Goal: Transaction & Acquisition: Purchase product/service

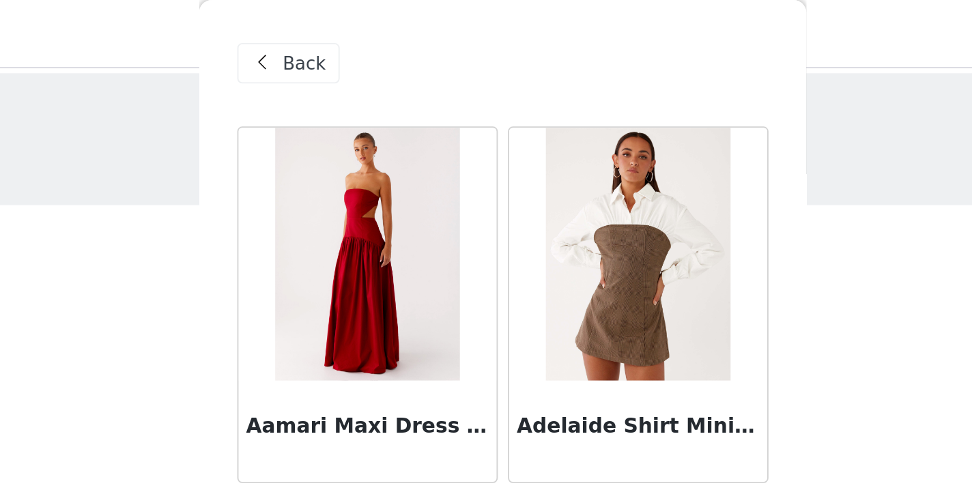
click at [367, 38] on span "Back" at bounding box center [378, 34] width 23 height 14
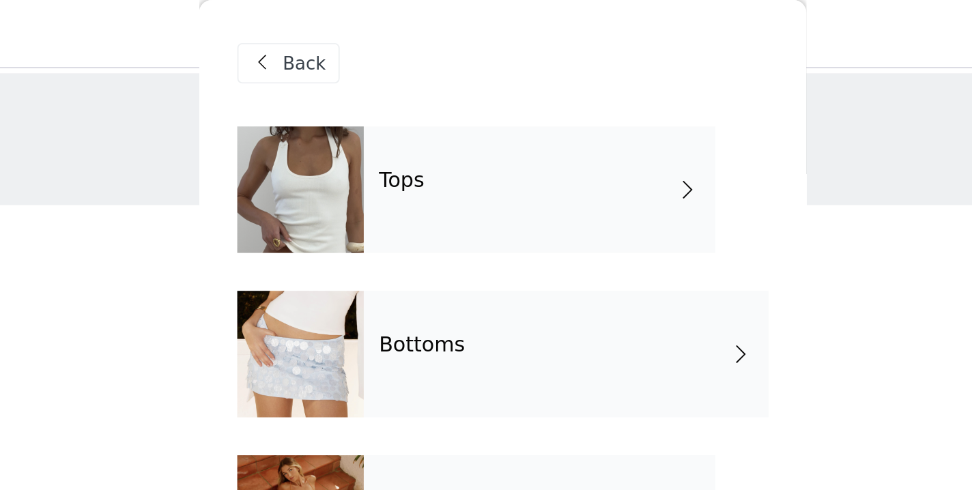
click at [367, 38] on span "Back" at bounding box center [378, 34] width 23 height 14
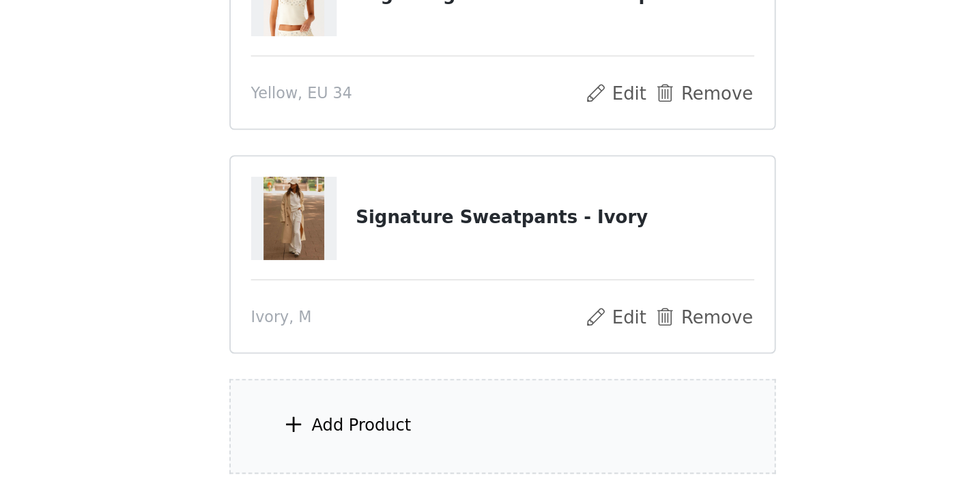
scroll to position [2, 0]
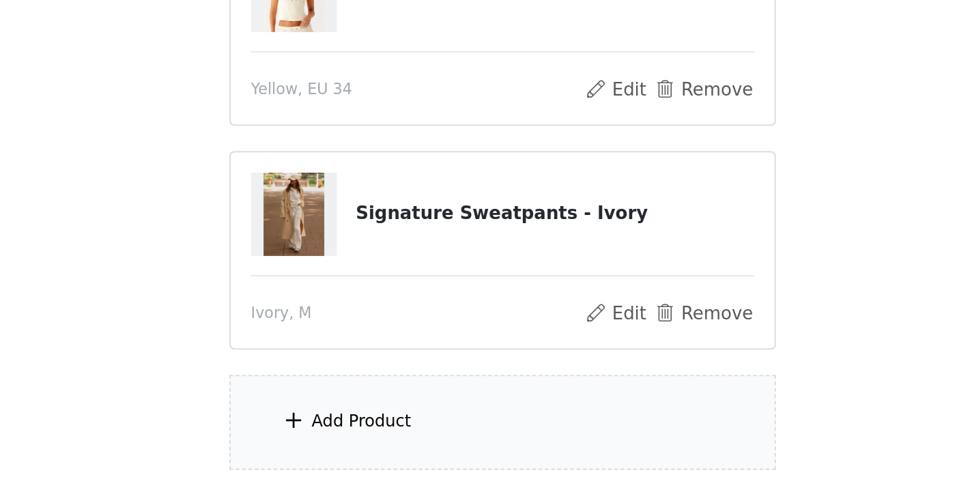
click at [339, 428] on div "Add Product" at bounding box center [486, 453] width 295 height 51
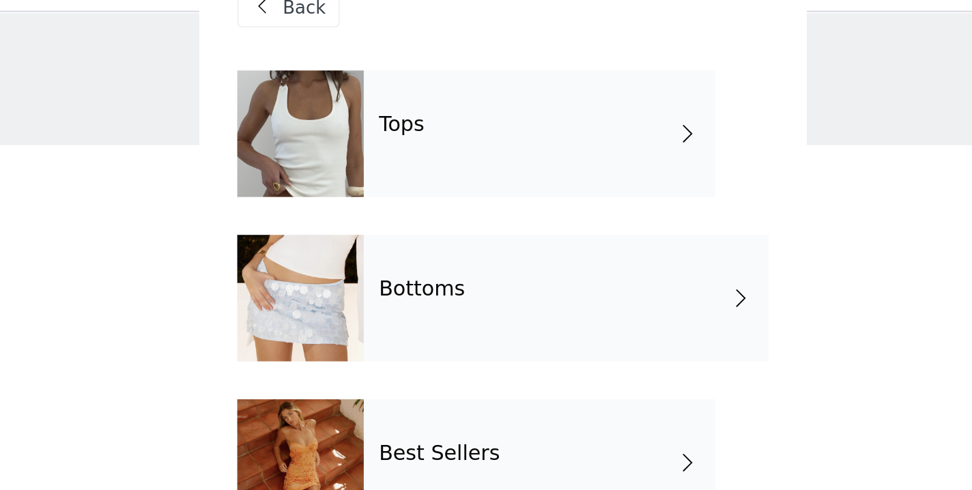
click at [419, 180] on h4 "Bottoms" at bounding box center [442, 186] width 46 height 12
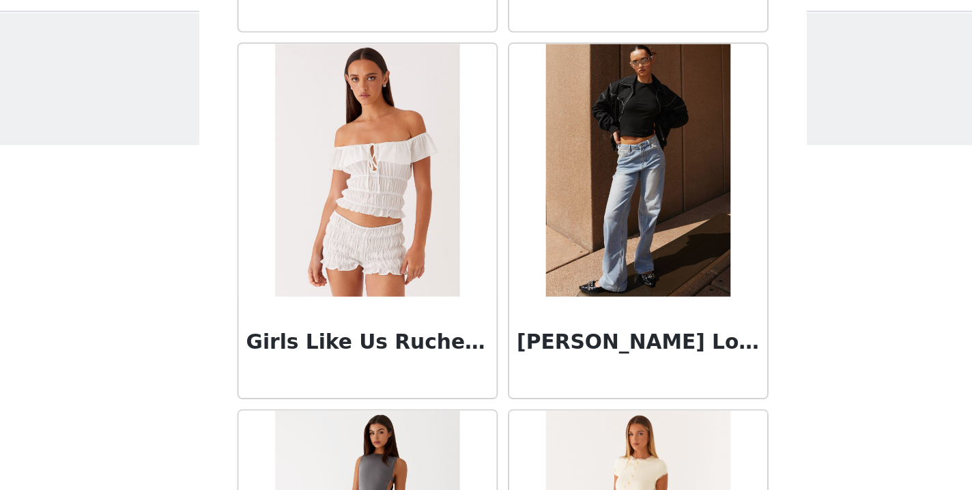
scroll to position [1599, 0]
click at [509, 128] on img at bounding box center [558, 122] width 99 height 137
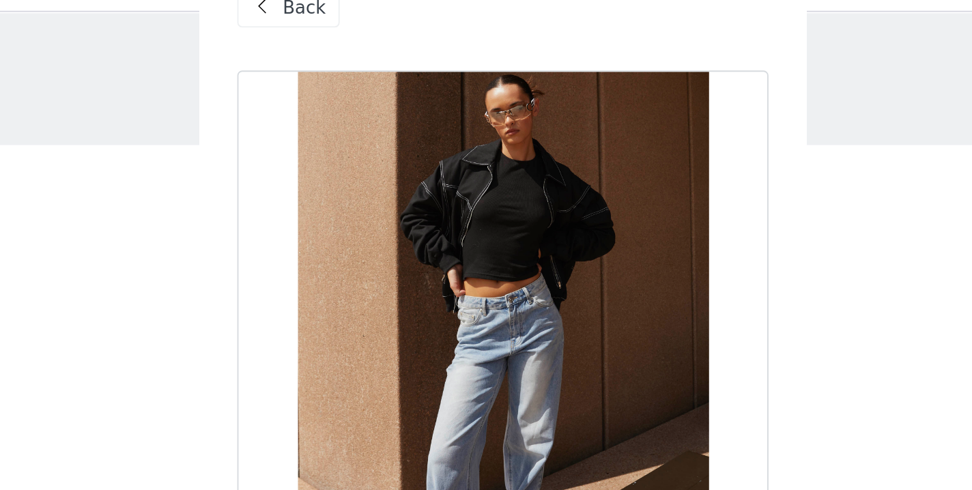
scroll to position [0, 0]
click at [343, 23] on div "Back" at bounding box center [370, 34] width 55 height 22
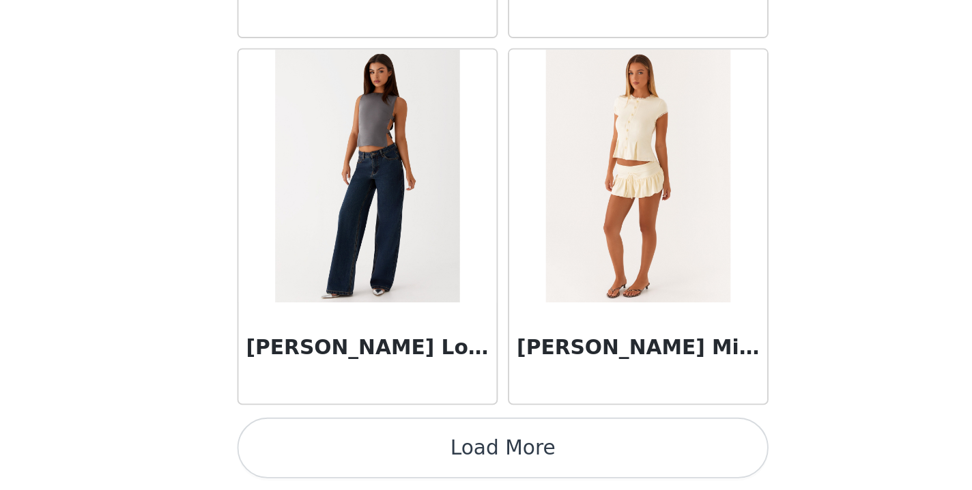
scroll to position [69, 0]
click at [343, 451] on button "Load More" at bounding box center [486, 467] width 287 height 33
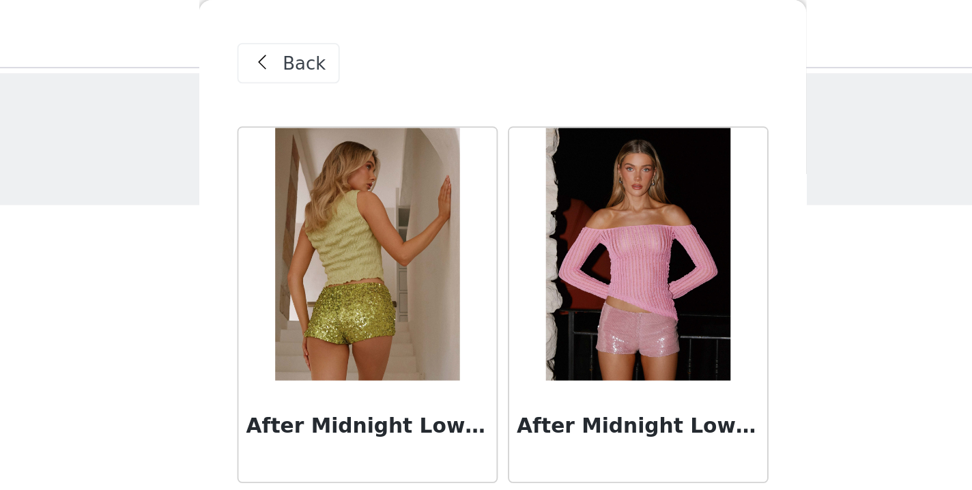
scroll to position [0, 0]
click at [367, 31] on span "Back" at bounding box center [378, 34] width 23 height 14
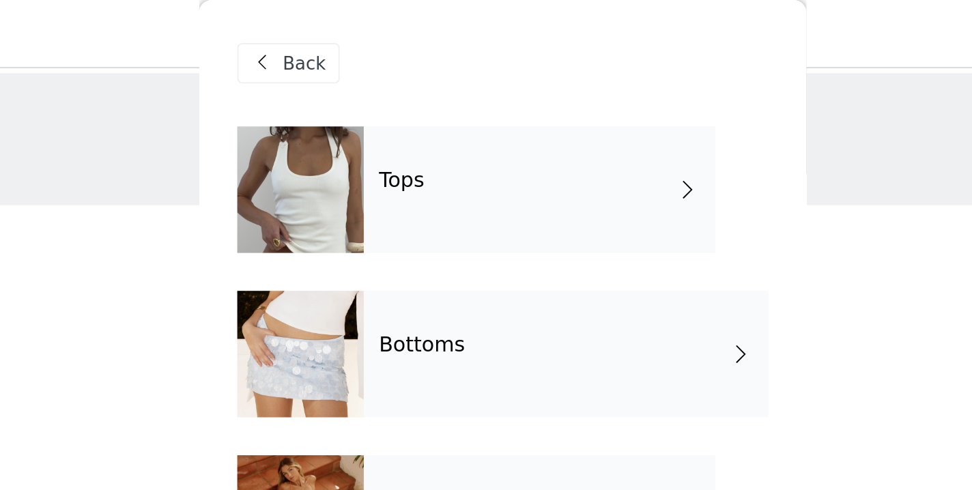
click at [367, 31] on span "Back" at bounding box center [378, 34] width 23 height 14
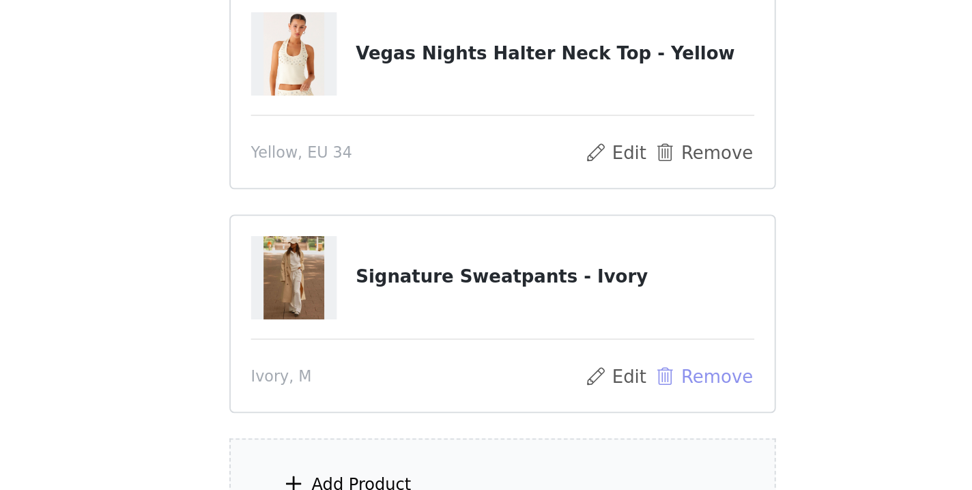
click at [567, 389] on button "Remove" at bounding box center [594, 397] width 55 height 16
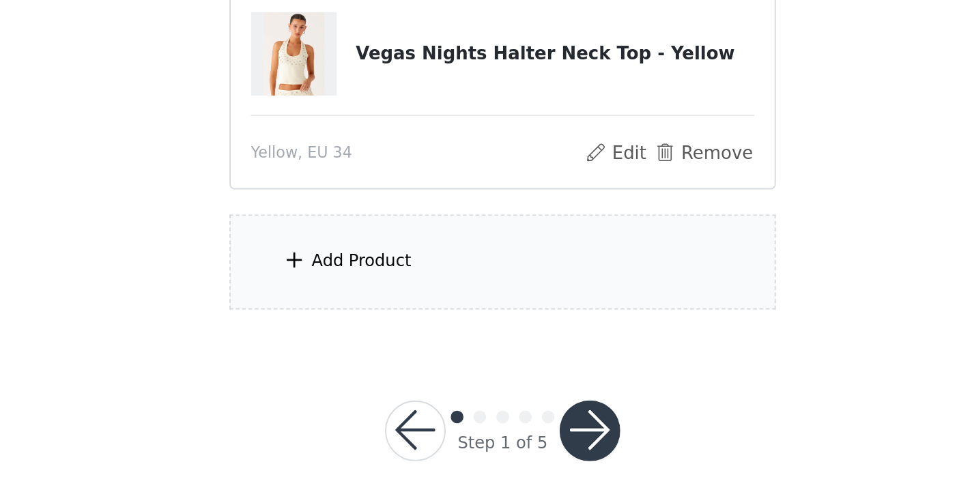
click at [383, 328] on div "Add Product" at bounding box center [410, 335] width 54 height 14
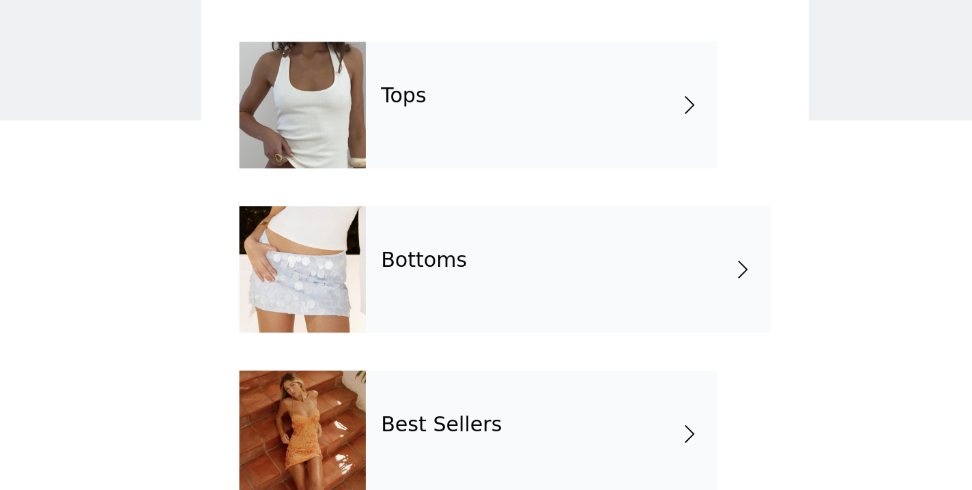
click at [411, 68] on div "Tops" at bounding box center [506, 102] width 190 height 68
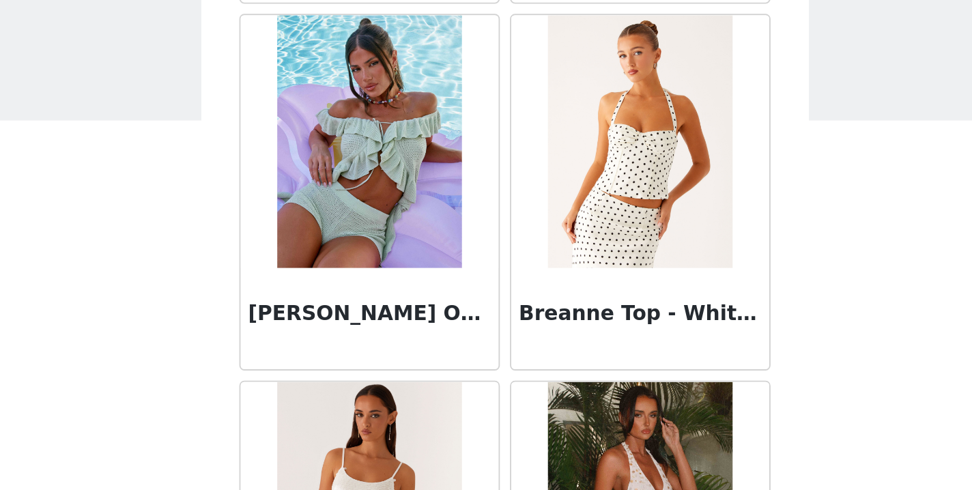
scroll to position [1599, 0]
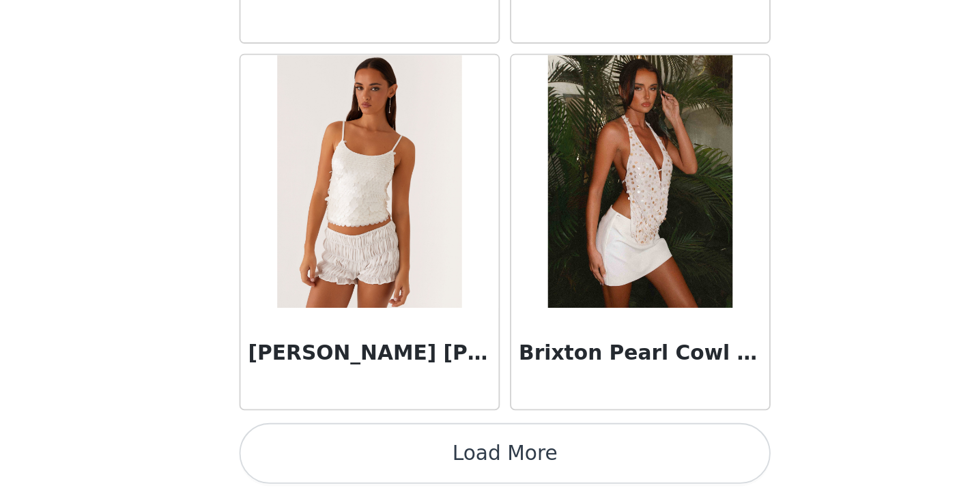
click at [343, 451] on button "Load More" at bounding box center [486, 467] width 287 height 33
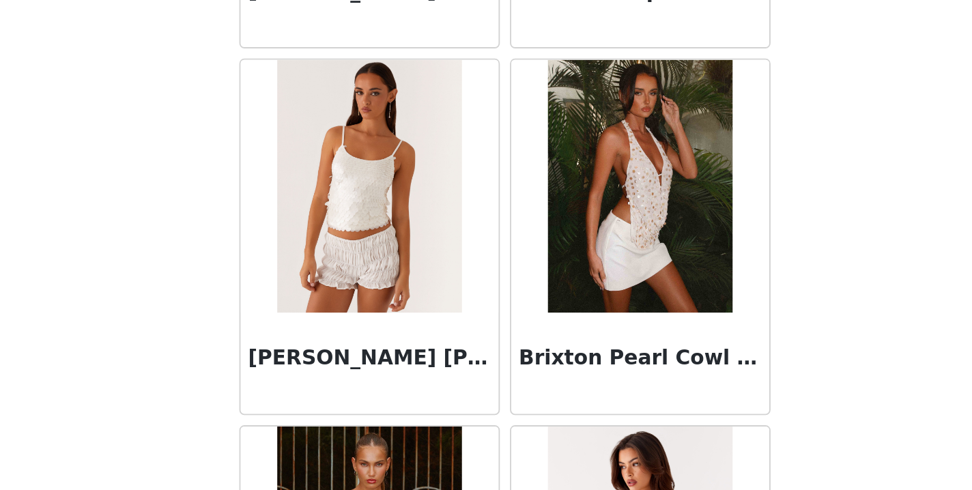
scroll to position [0, 0]
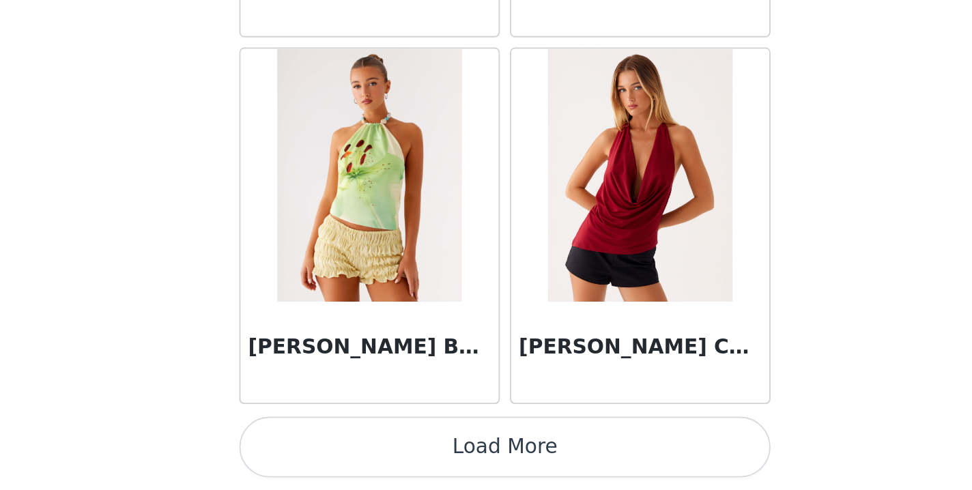
click at [343, 451] on button "Load More" at bounding box center [486, 467] width 287 height 33
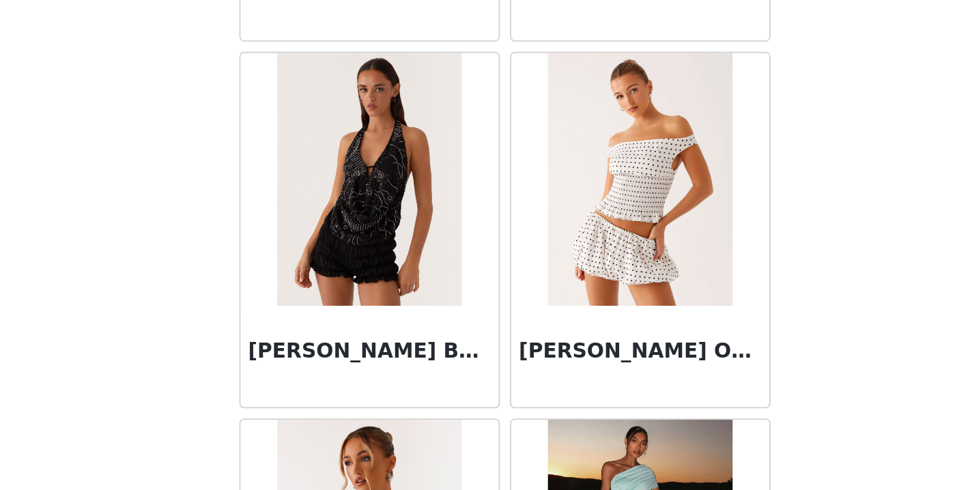
scroll to position [4767, 0]
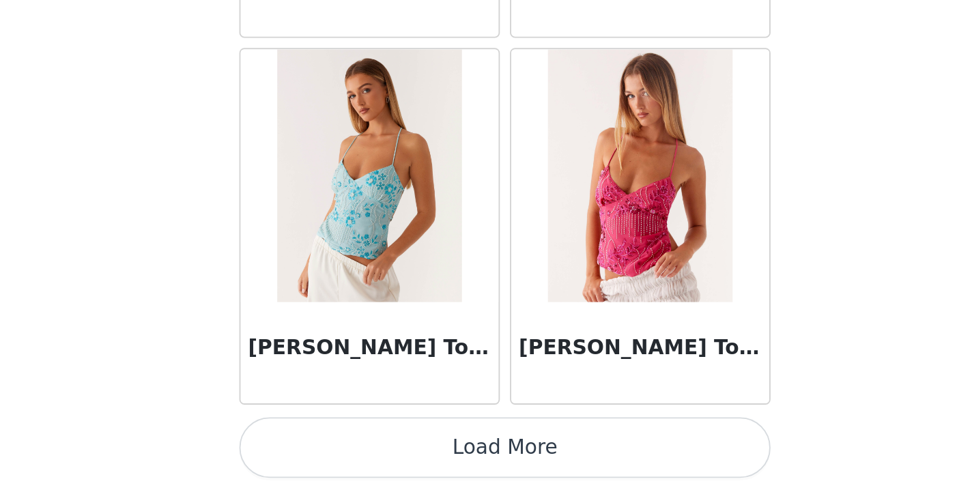
click at [343, 451] on button "Load More" at bounding box center [486, 467] width 287 height 33
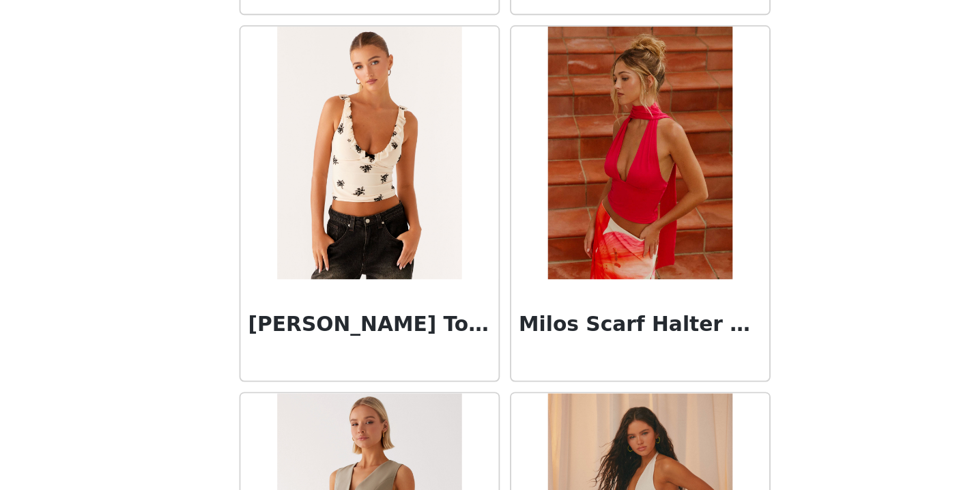
scroll to position [6959, 0]
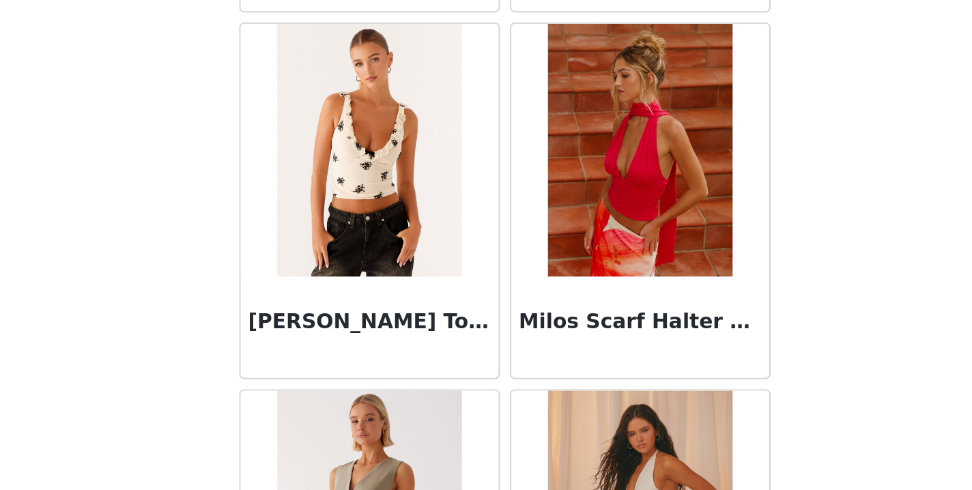
click at [363, 238] on img at bounding box center [412, 306] width 99 height 137
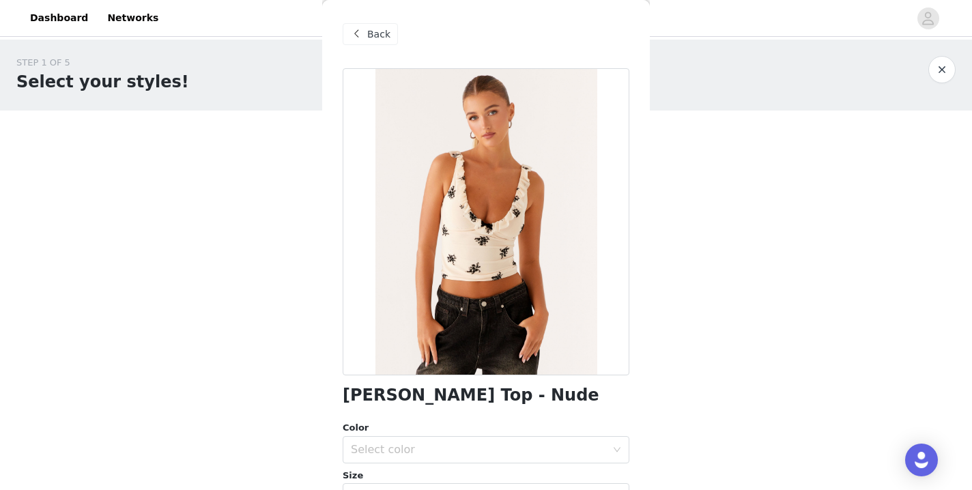
scroll to position [0, 0]
click at [358, 41] on span at bounding box center [356, 34] width 16 height 16
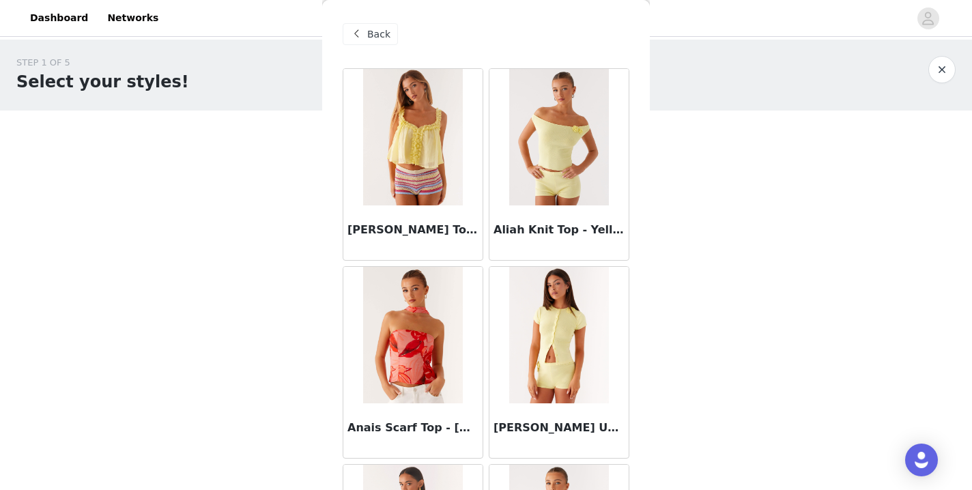
click at [358, 41] on span at bounding box center [356, 34] width 16 height 16
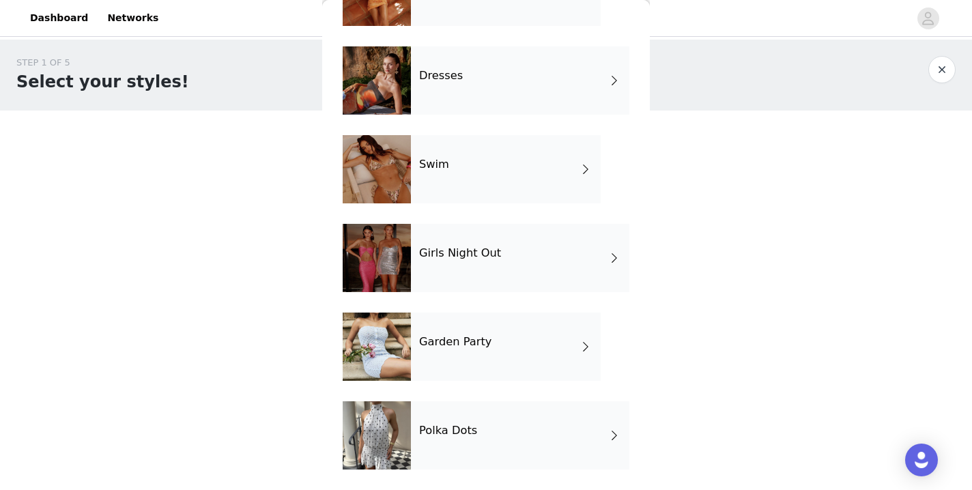
scroll to position [288, 0]
click at [457, 370] on div "Garden Party" at bounding box center [506, 347] width 190 height 68
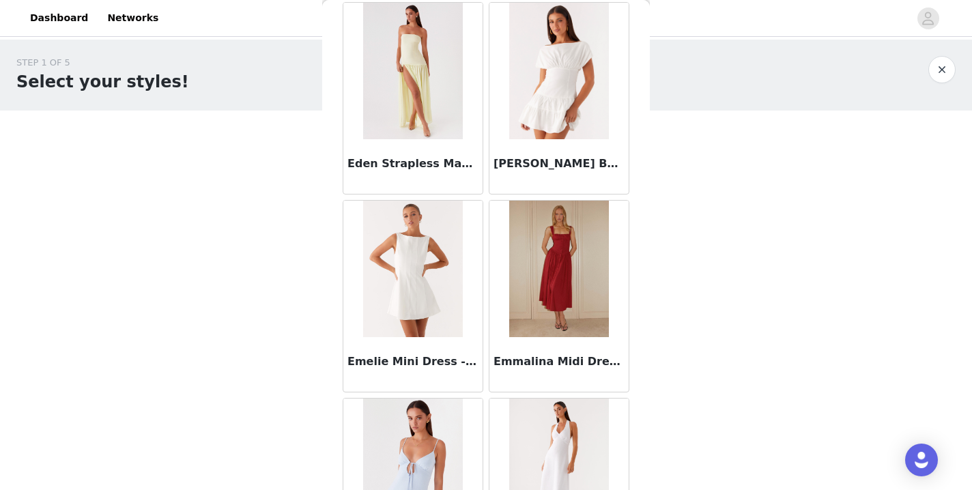
scroll to position [1452, 0]
click at [559, 94] on img at bounding box center [558, 71] width 99 height 137
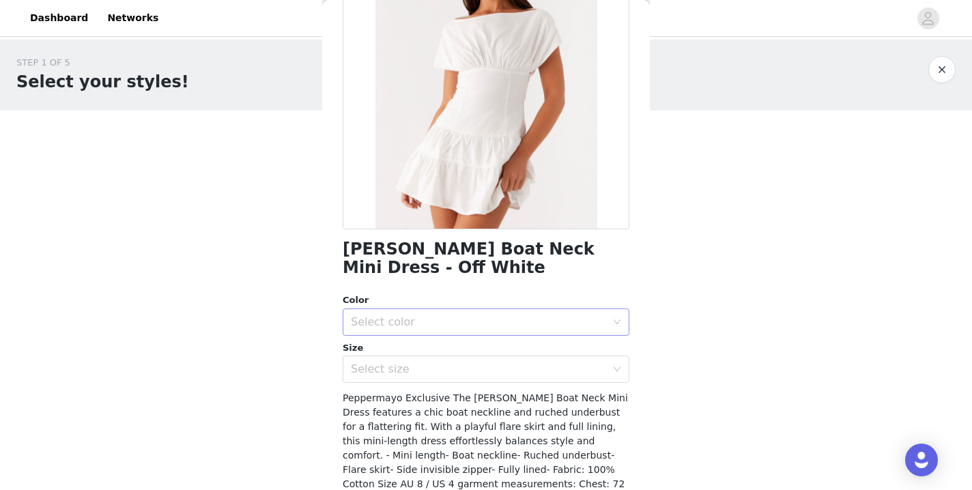
scroll to position [138, 0]
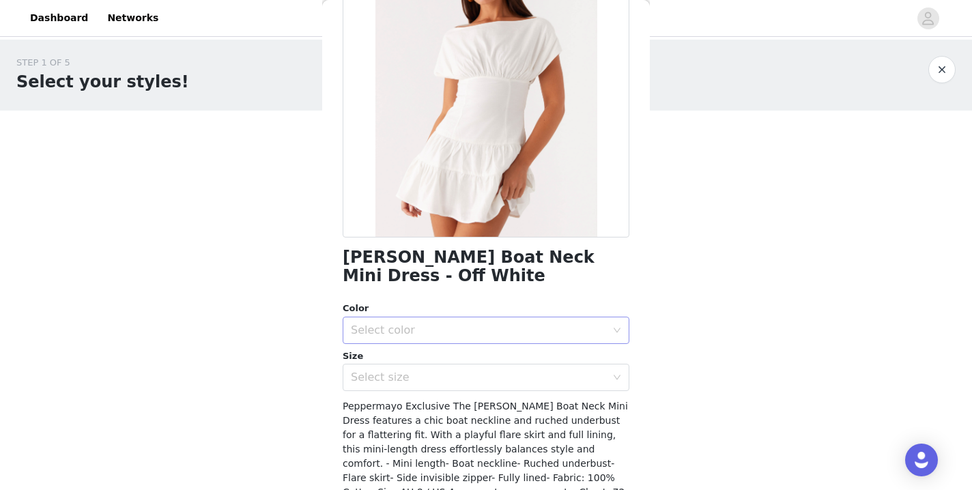
click at [469, 324] on div "Select color" at bounding box center [478, 331] width 255 height 14
click at [419, 363] on li "Off White" at bounding box center [486, 360] width 287 height 22
click at [428, 382] on div "Select size" at bounding box center [478, 378] width 255 height 14
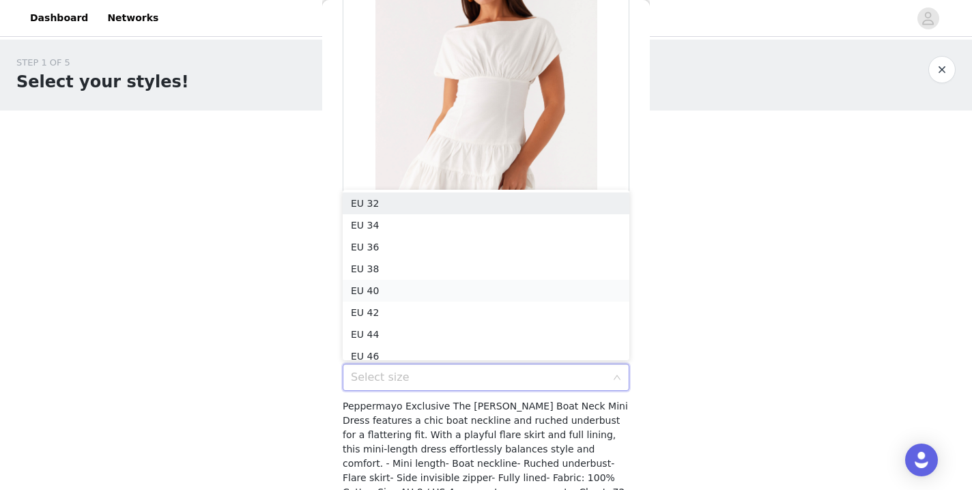
scroll to position [7, 0]
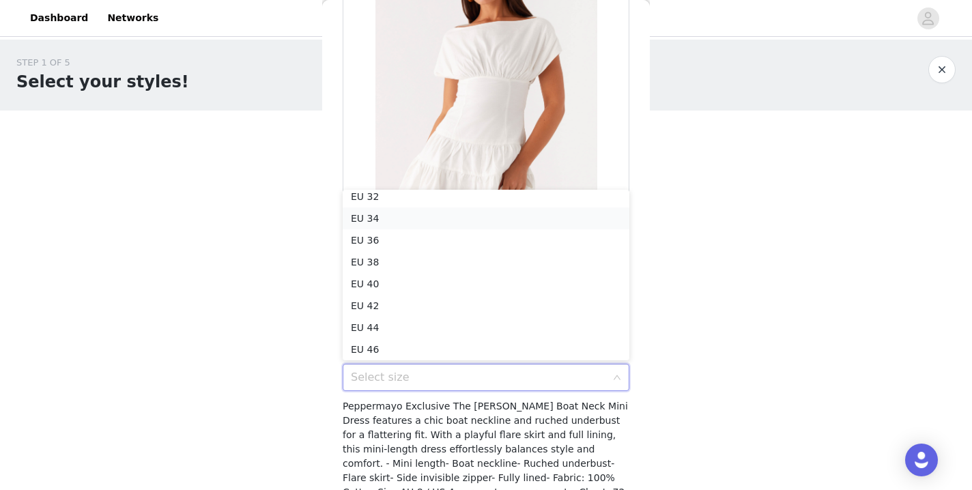
click at [427, 214] on li "EU 34" at bounding box center [486, 219] width 287 height 22
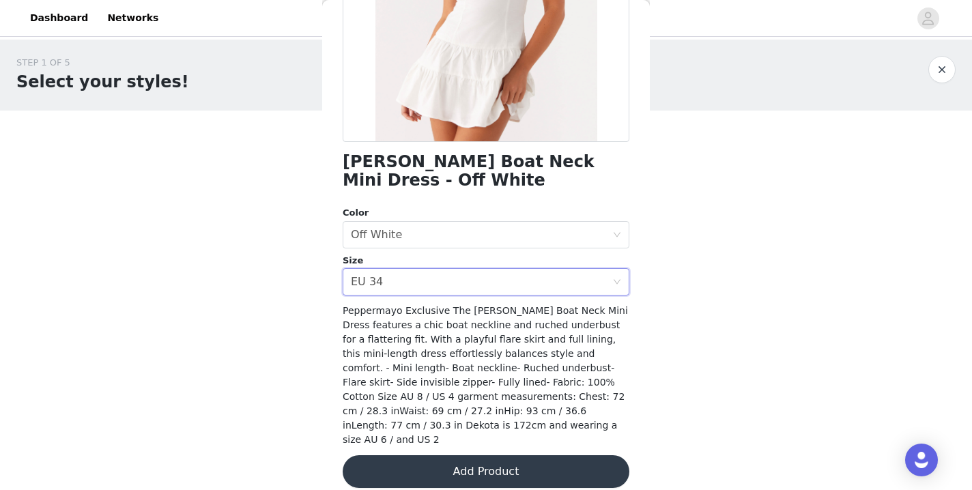
scroll to position [233, 0]
click at [481, 474] on div "[PERSON_NAME] Boat Neck Mini Dress - Off White Color Select color Off White Siz…" at bounding box center [486, 170] width 287 height 670
click at [481, 464] on button "Add Product" at bounding box center [486, 472] width 287 height 33
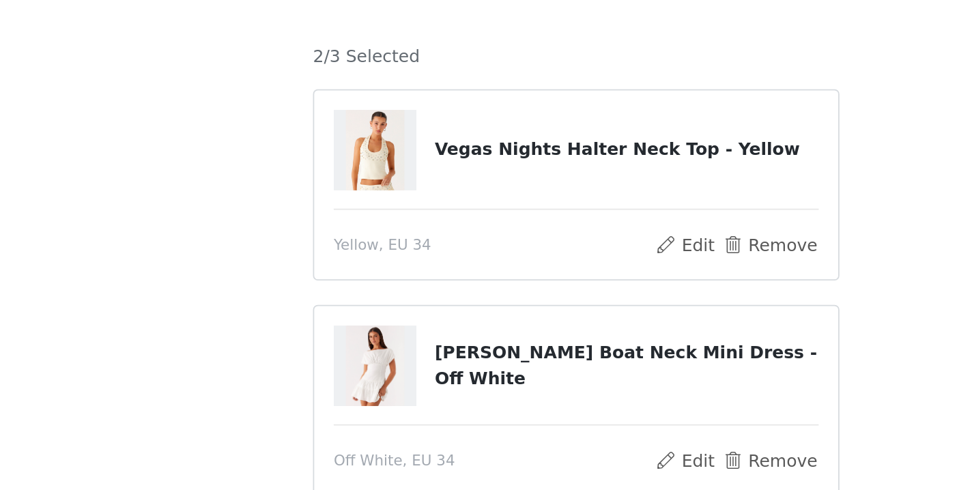
scroll to position [0, 0]
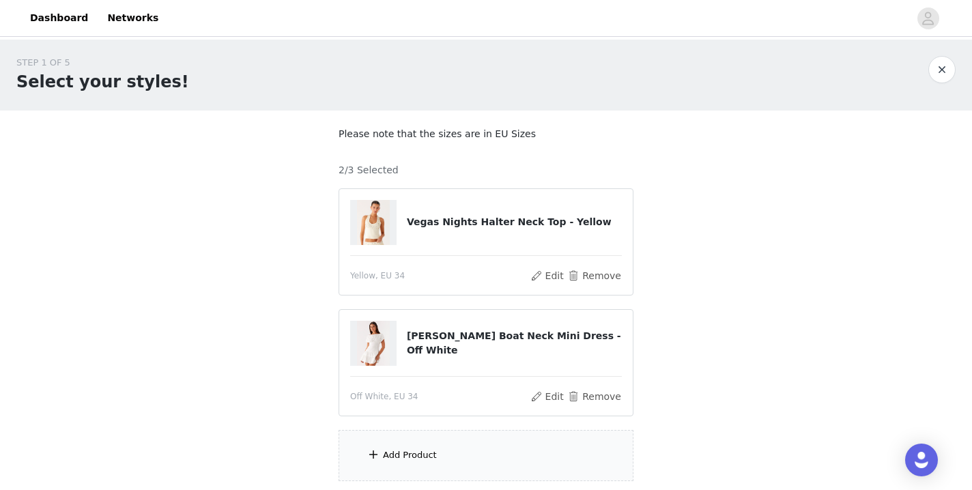
click at [384, 453] on div "Add Product" at bounding box center [410, 456] width 54 height 14
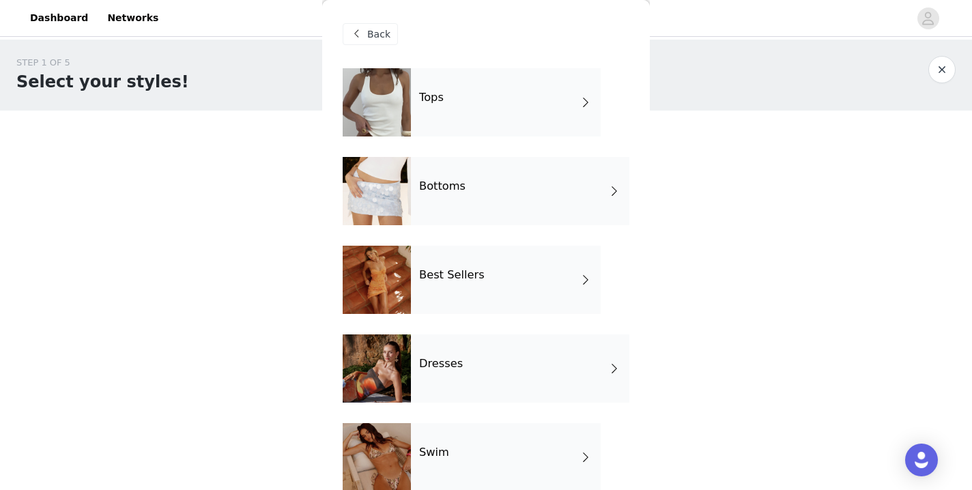
click at [462, 109] on div "Tops" at bounding box center [506, 102] width 190 height 68
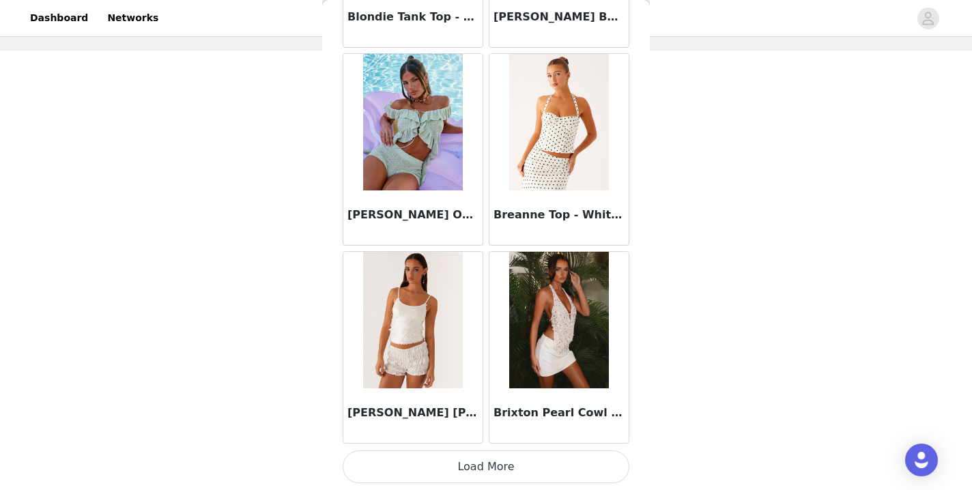
scroll to position [69, 0]
click at [504, 465] on button "Load More" at bounding box center [486, 467] width 287 height 33
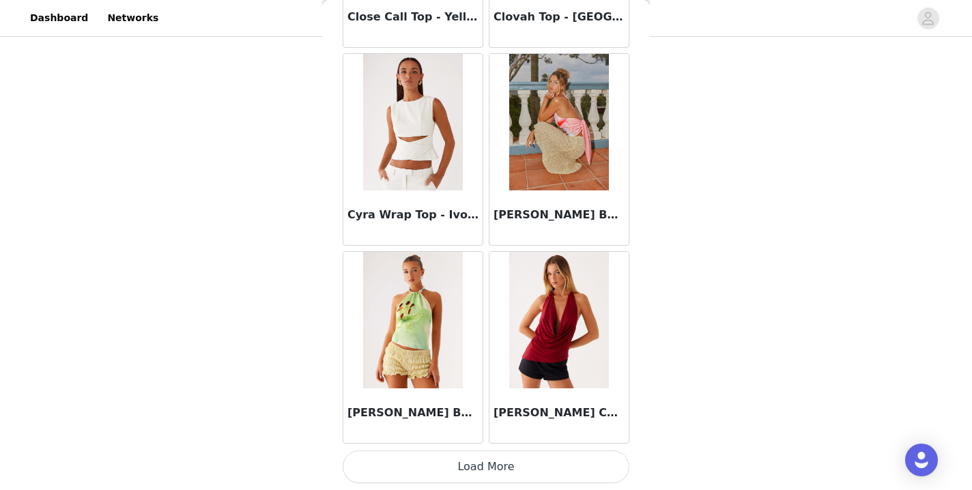
scroll to position [104, 0]
click at [503, 463] on button "Load More" at bounding box center [486, 467] width 287 height 33
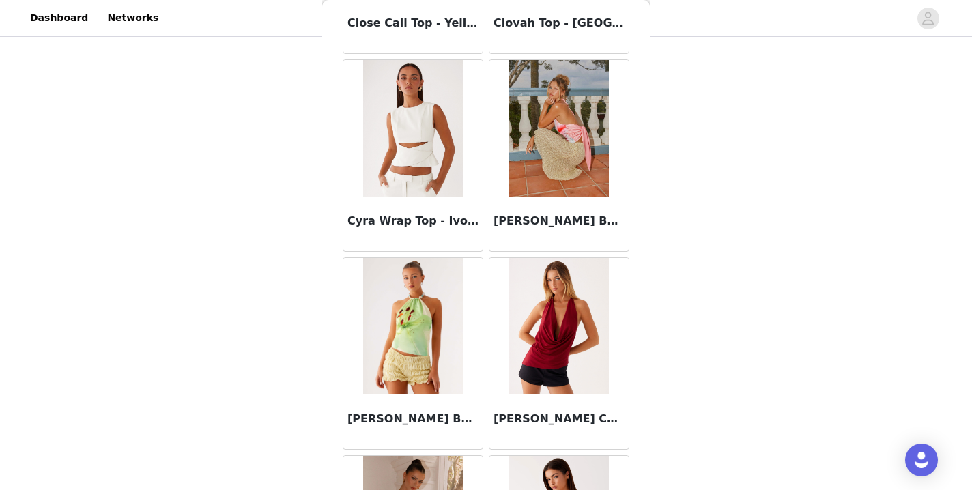
scroll to position [105, 0]
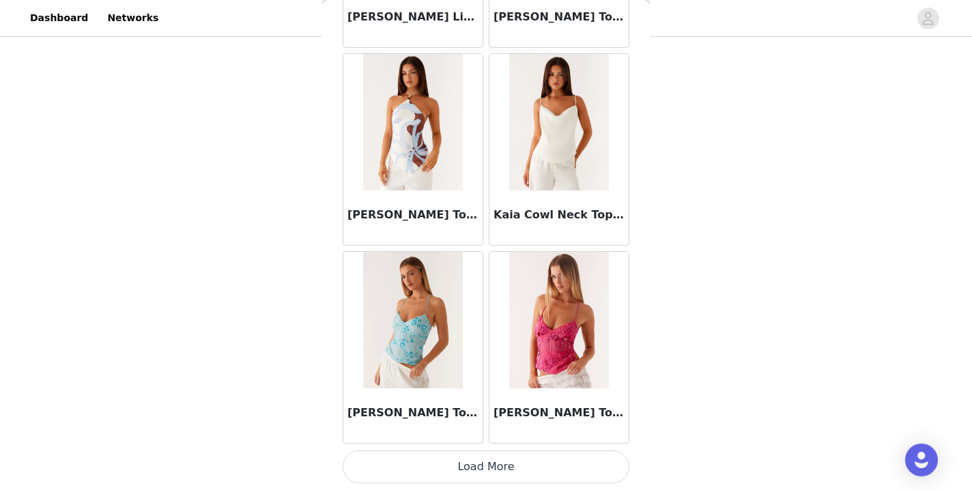
click at [492, 469] on button "Load More" at bounding box center [486, 467] width 287 height 33
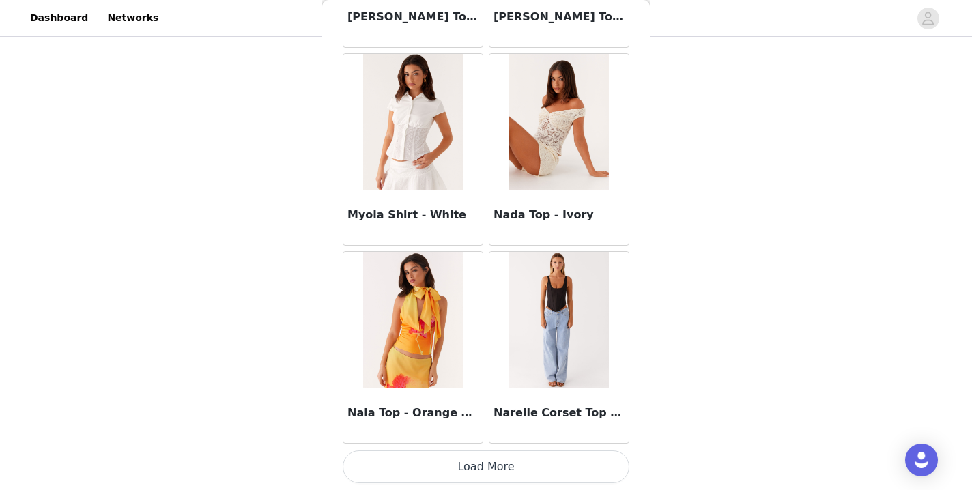
click at [492, 469] on button "Load More" at bounding box center [486, 467] width 287 height 33
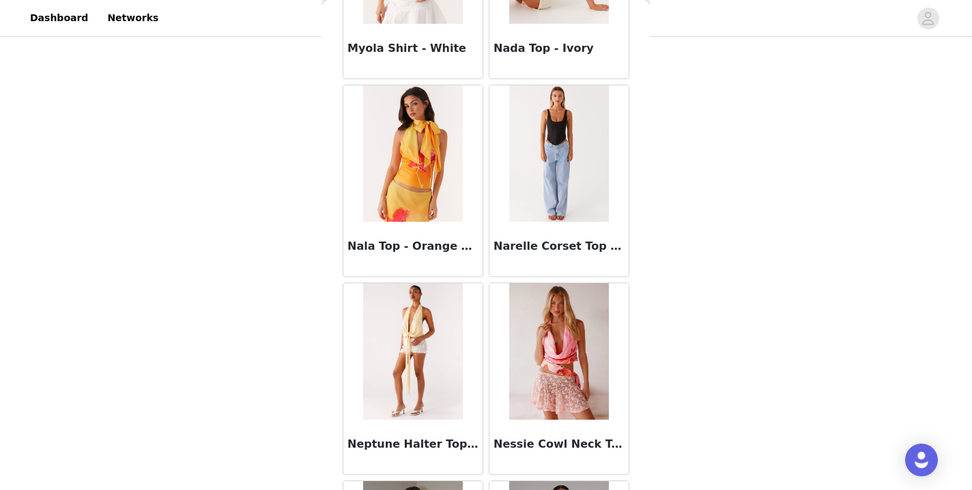
scroll to position [105, 0]
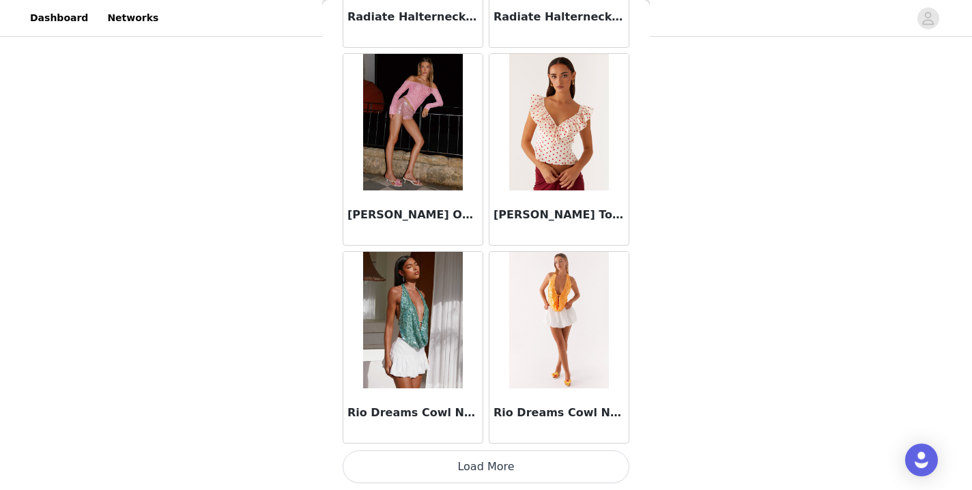
click at [493, 471] on button "Load More" at bounding box center [486, 467] width 287 height 33
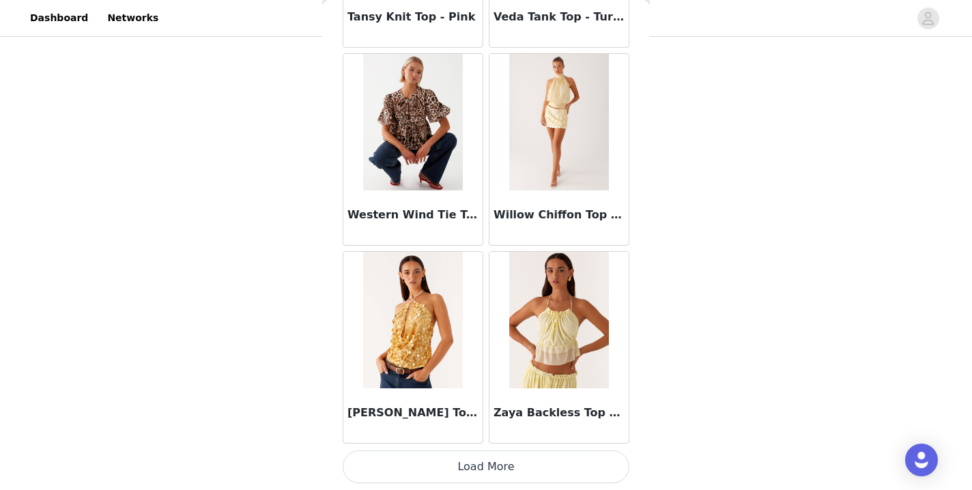
click at [485, 451] on button "Load More" at bounding box center [486, 467] width 287 height 33
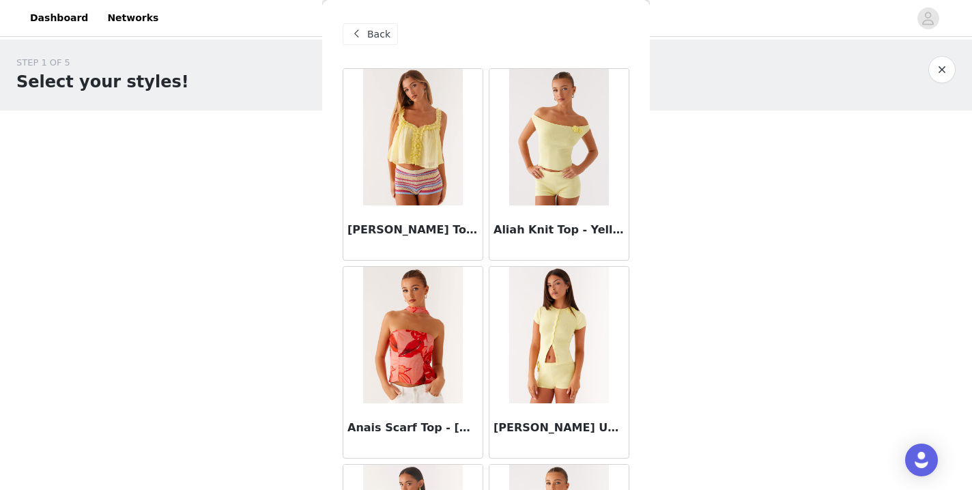
scroll to position [0, 0]
click at [369, 40] on span "Back" at bounding box center [378, 34] width 23 height 14
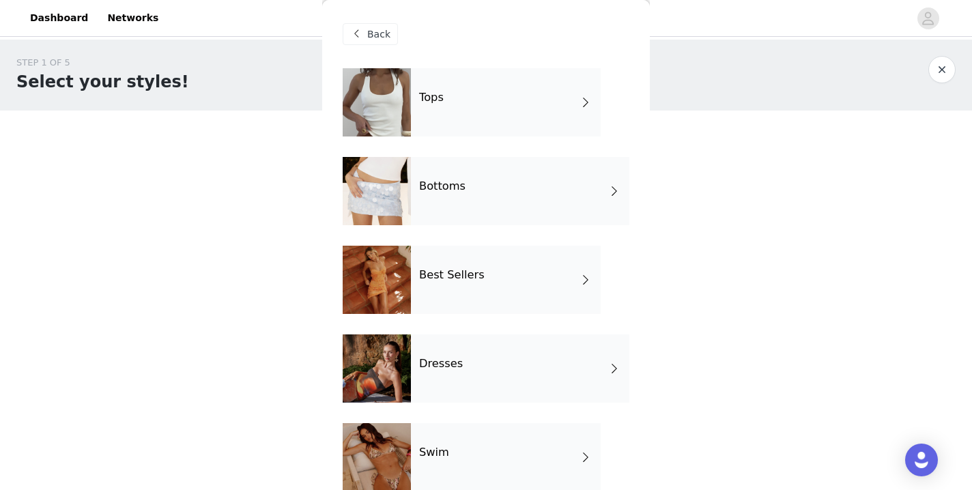
click at [482, 202] on div "Bottoms" at bounding box center [520, 191] width 218 height 68
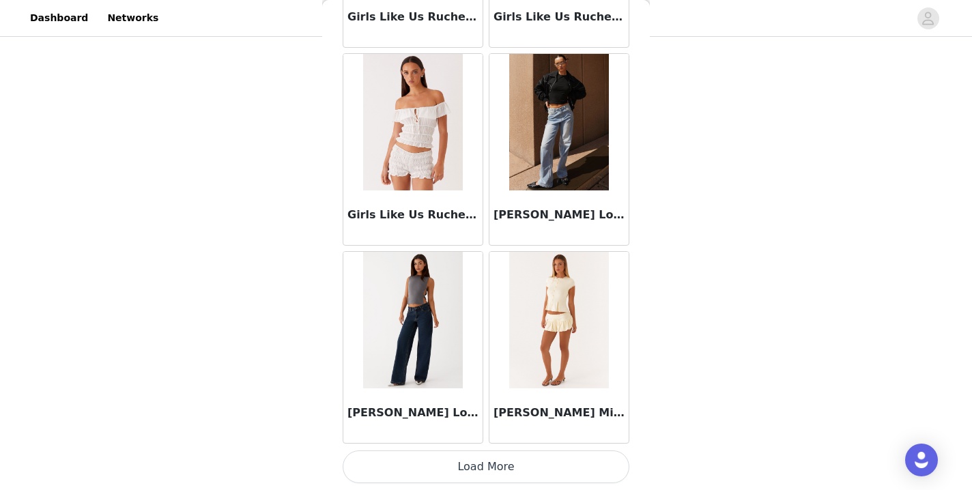
scroll to position [105, 0]
click at [487, 470] on button "Load More" at bounding box center [486, 467] width 287 height 33
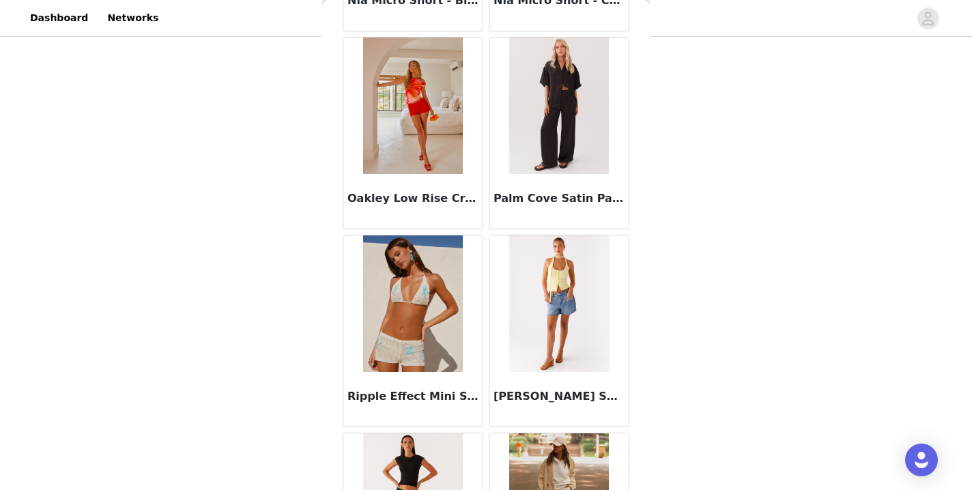
scroll to position [3497, 0]
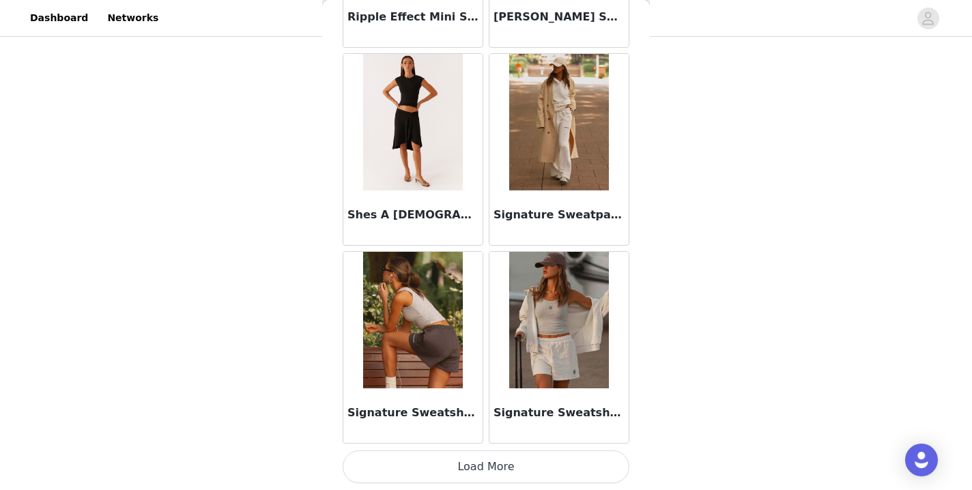
click at [470, 469] on button "Load More" at bounding box center [486, 467] width 287 height 33
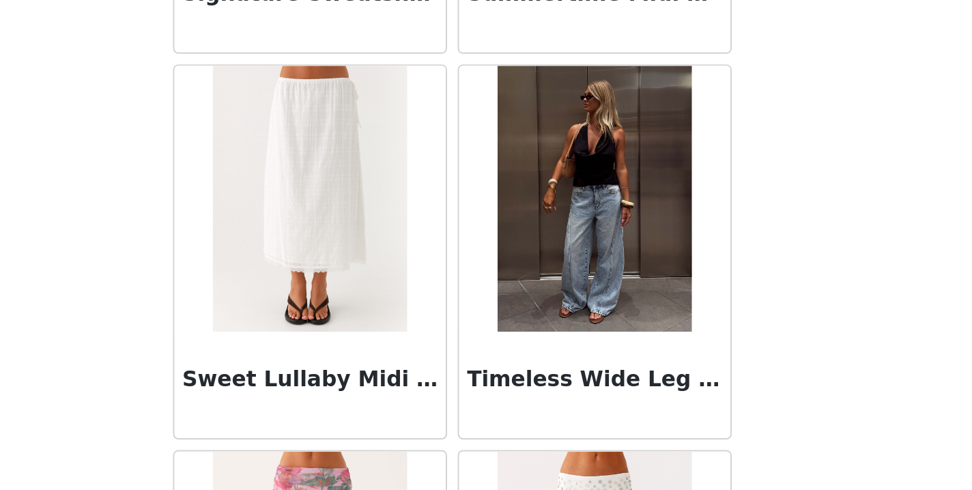
scroll to position [104, 0]
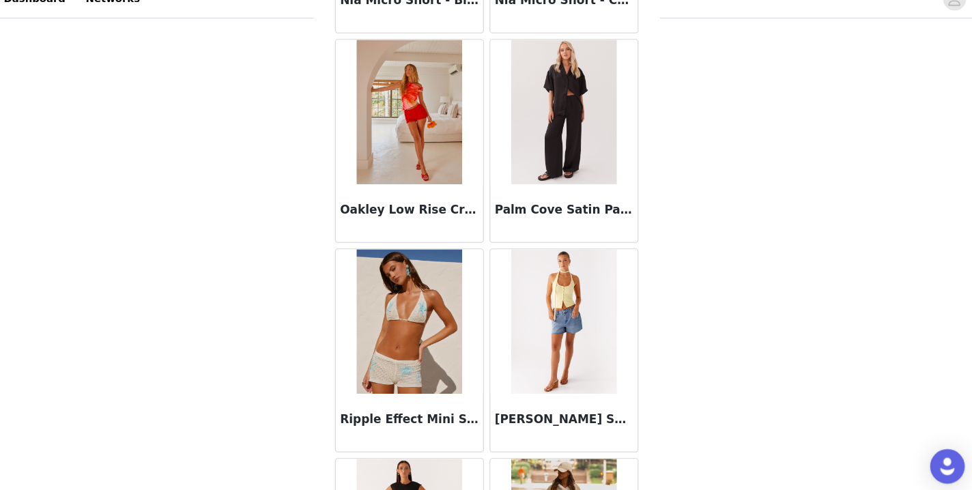
click at [520, 151] on img at bounding box center [558, 125] width 99 height 137
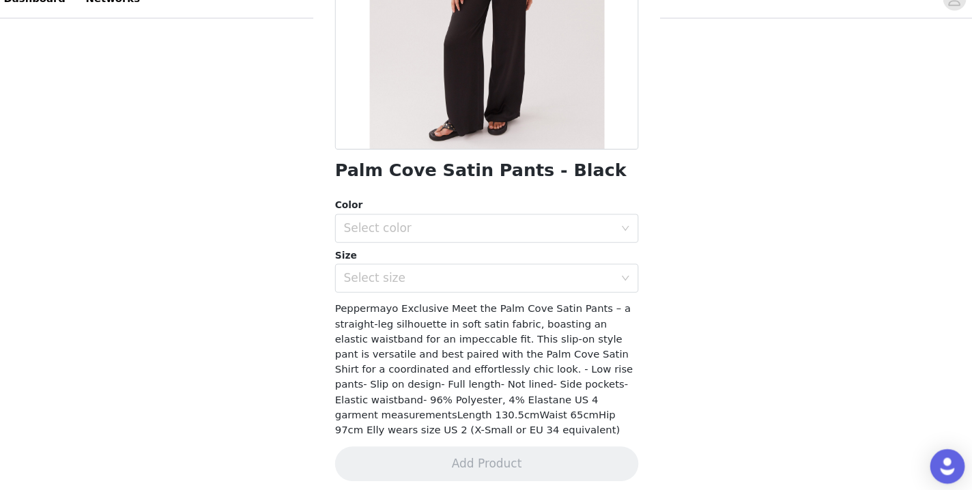
scroll to position [214, 0]
click at [464, 229] on div "Select color" at bounding box center [478, 236] width 255 height 14
click at [432, 255] on li "Black" at bounding box center [486, 266] width 287 height 22
click at [437, 276] on div "Select size" at bounding box center [478, 283] width 255 height 14
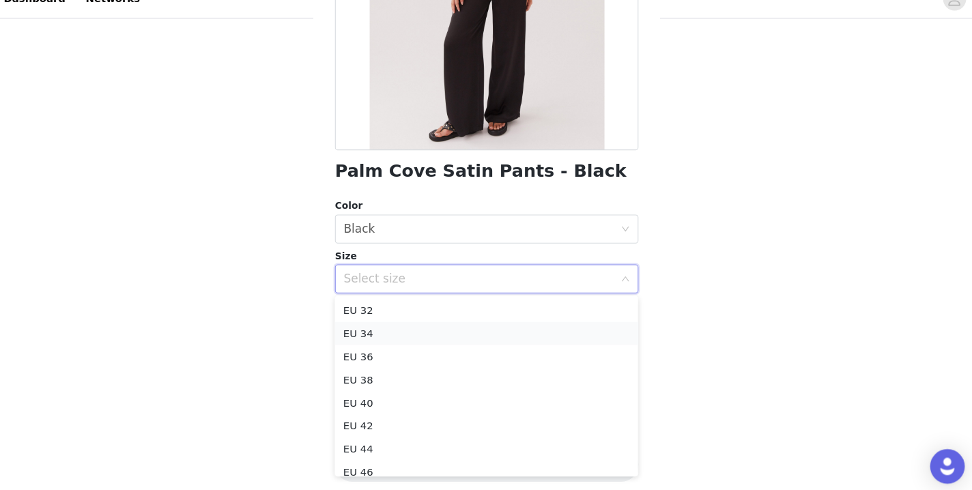
click at [404, 324] on li "EU 34" at bounding box center [486, 335] width 287 height 22
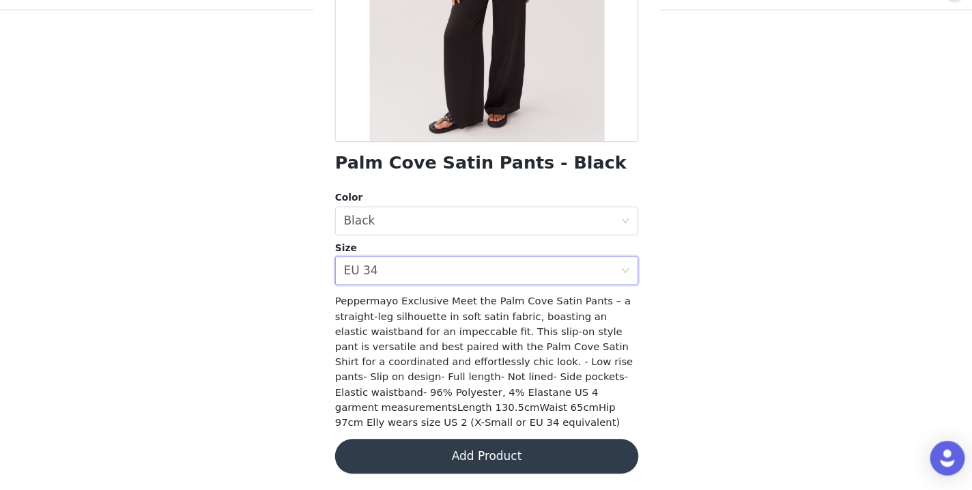
scroll to position [105, 0]
click at [453, 413] on div "Palm Cove Satin Pants - Black Color Select color Black Size Select size EU 34 P…" at bounding box center [486, 172] width 287 height 637
click at [454, 442] on button "Add Product" at bounding box center [486, 458] width 287 height 33
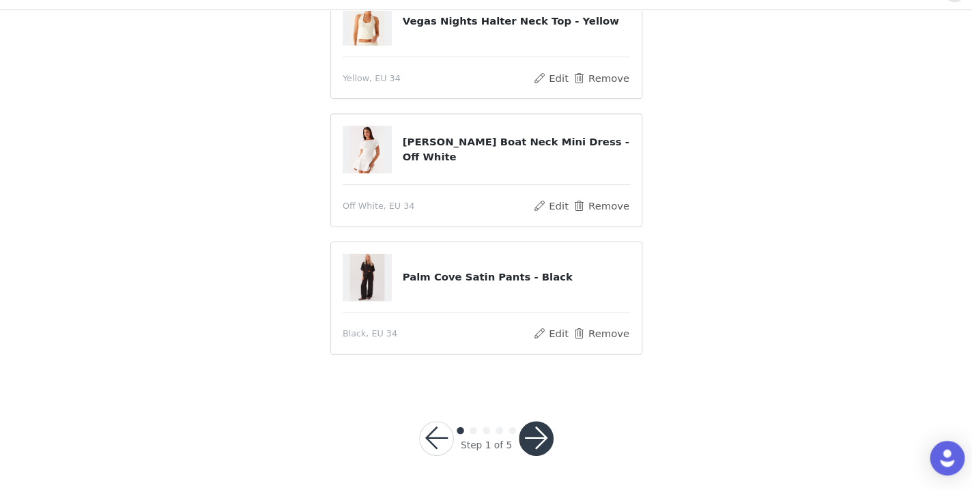
scroll to position [138, 0]
click at [517, 425] on button "button" at bounding box center [533, 441] width 33 height 33
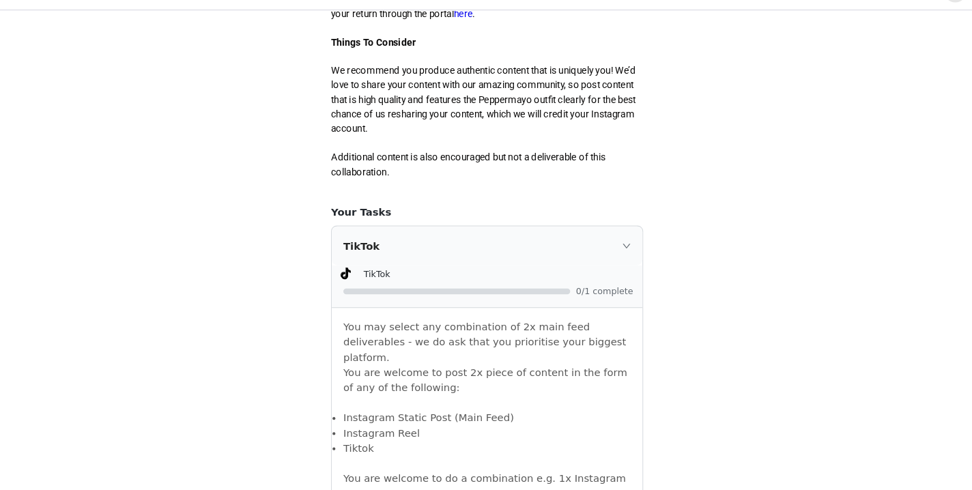
scroll to position [701, 0]
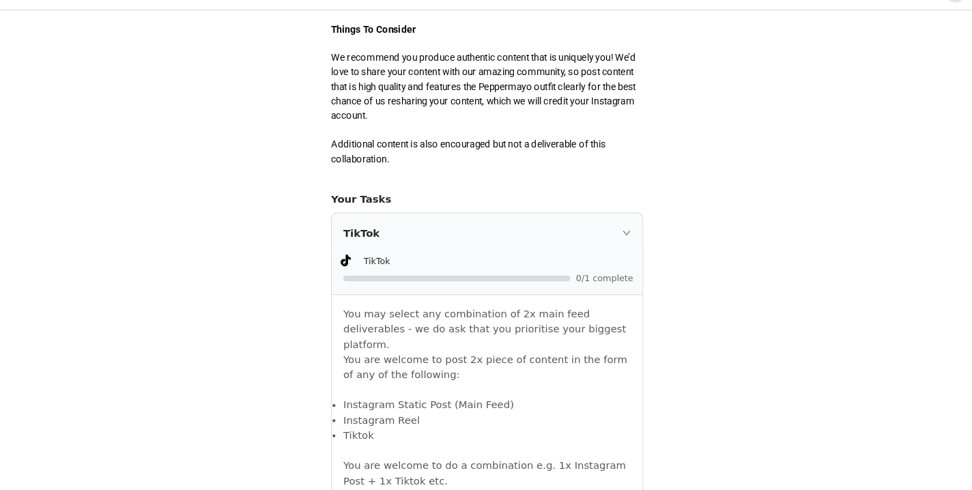
click at [596, 229] on div "TikTok" at bounding box center [486, 247] width 294 height 37
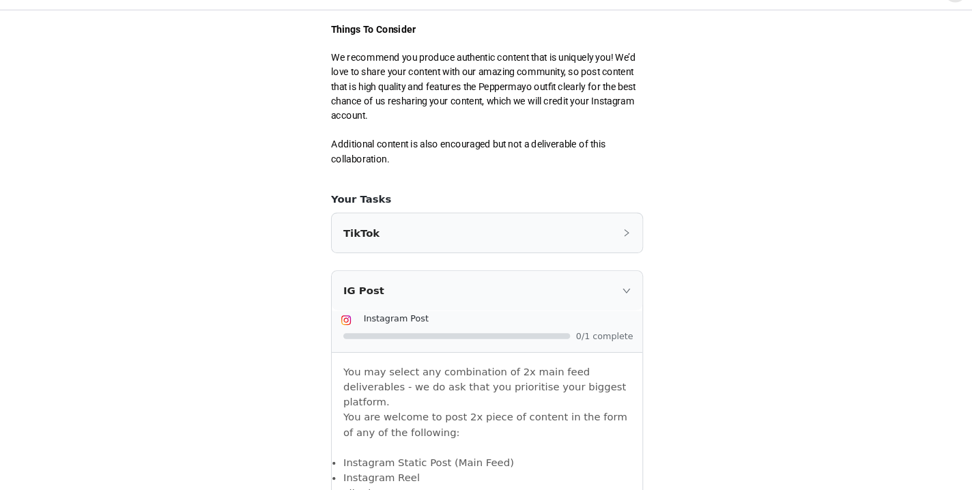
scroll to position [723, 0]
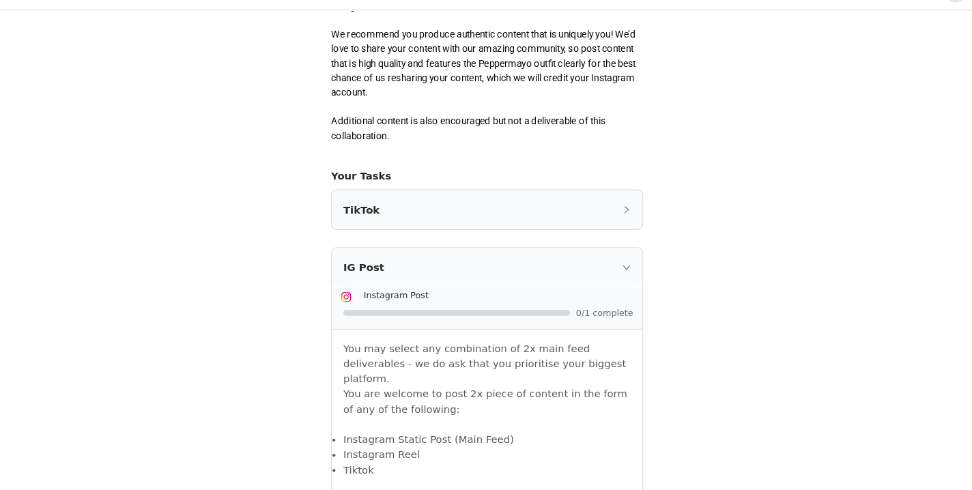
click at [614, 276] on icon "icon: right" at bounding box center [618, 280] width 8 height 8
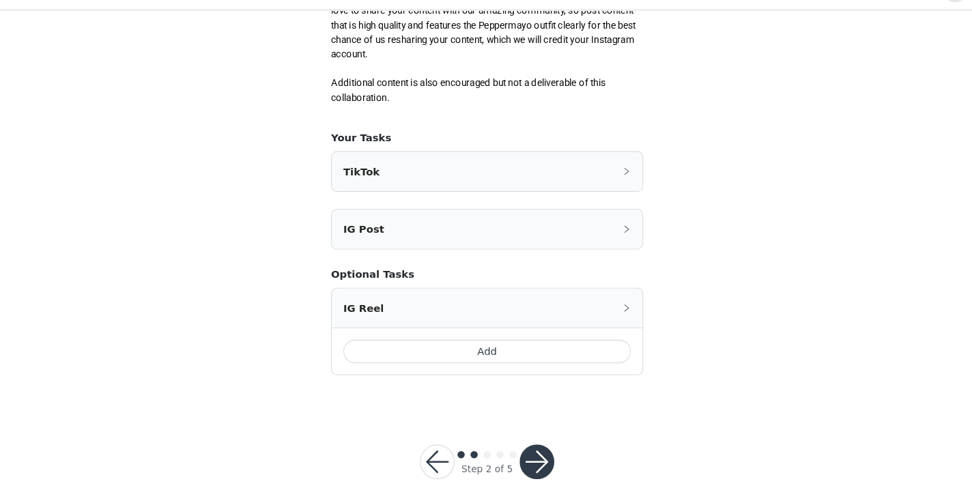
scroll to position [759, 0]
click at [614, 240] on icon "icon: right" at bounding box center [618, 244] width 8 height 8
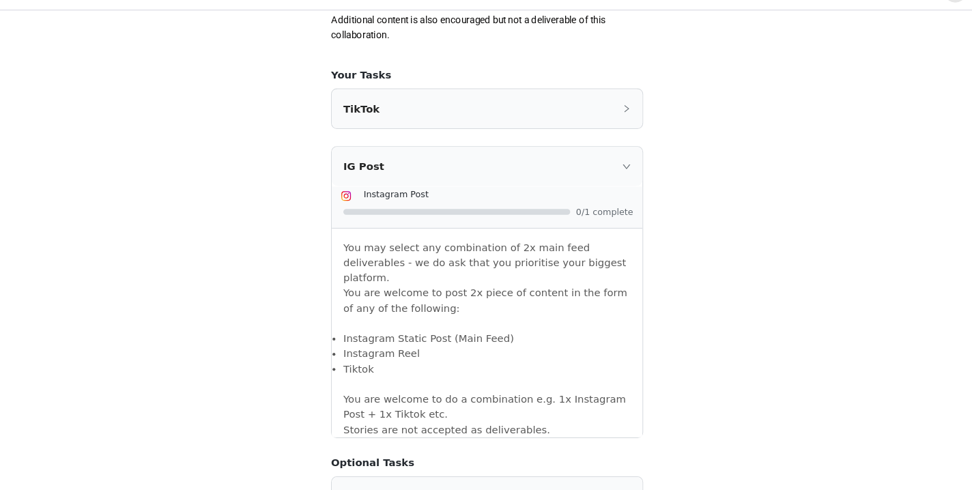
click at [614, 180] on icon "icon: right" at bounding box center [618, 184] width 8 height 8
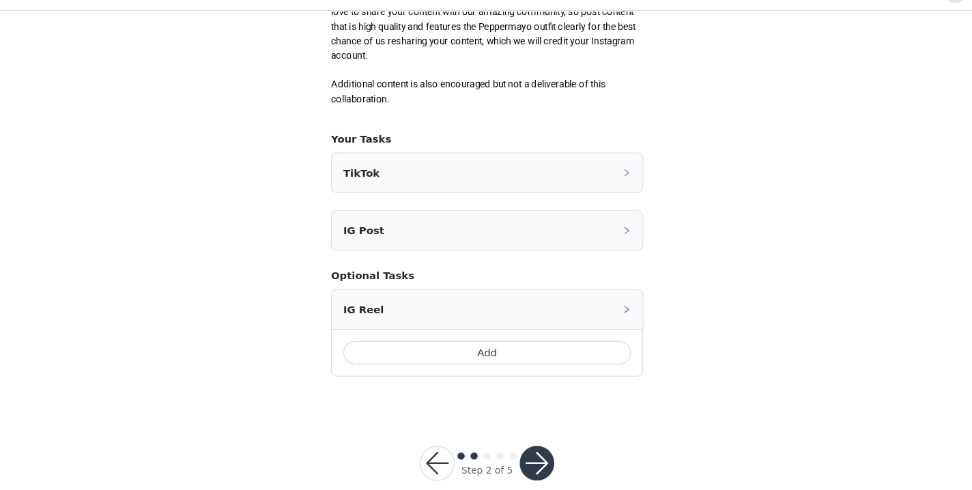
click at [517, 448] on button "button" at bounding box center [533, 464] width 33 height 33
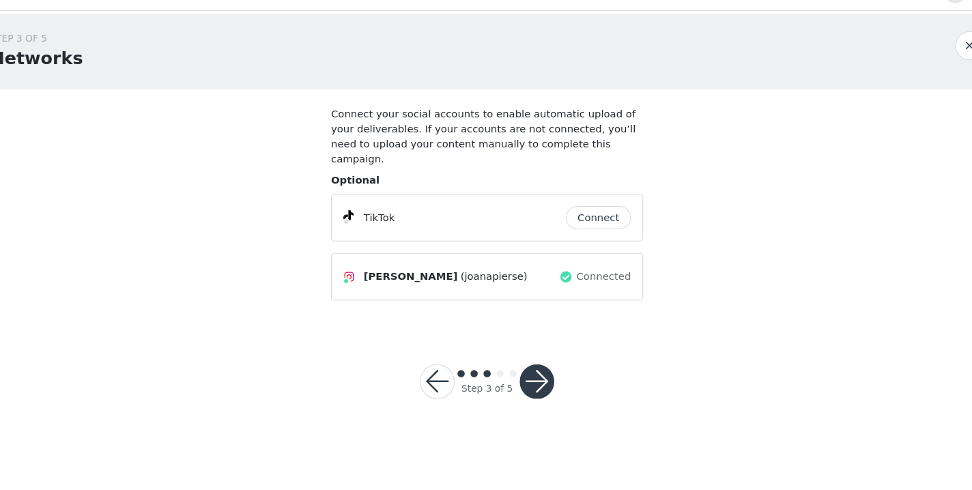
click at [517, 371] on button "button" at bounding box center [533, 387] width 33 height 33
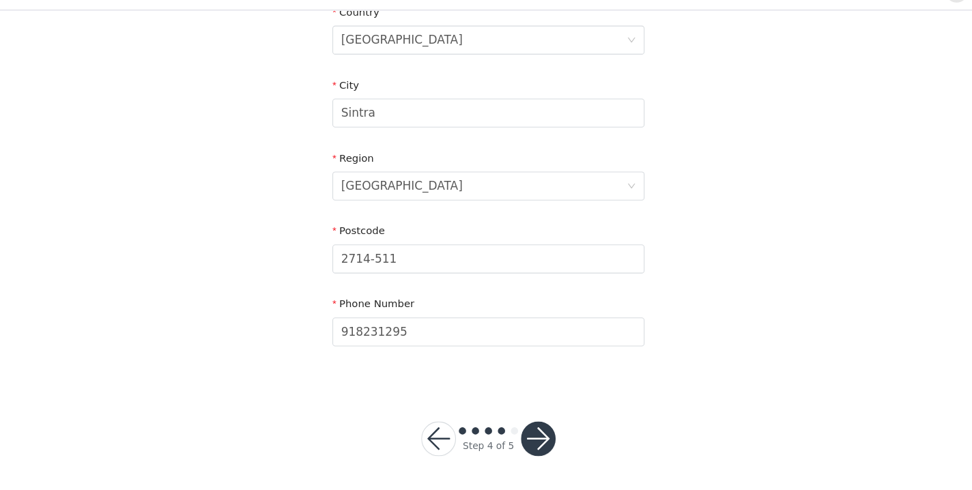
scroll to position [469, 0]
click at [517, 425] on button "button" at bounding box center [533, 441] width 33 height 33
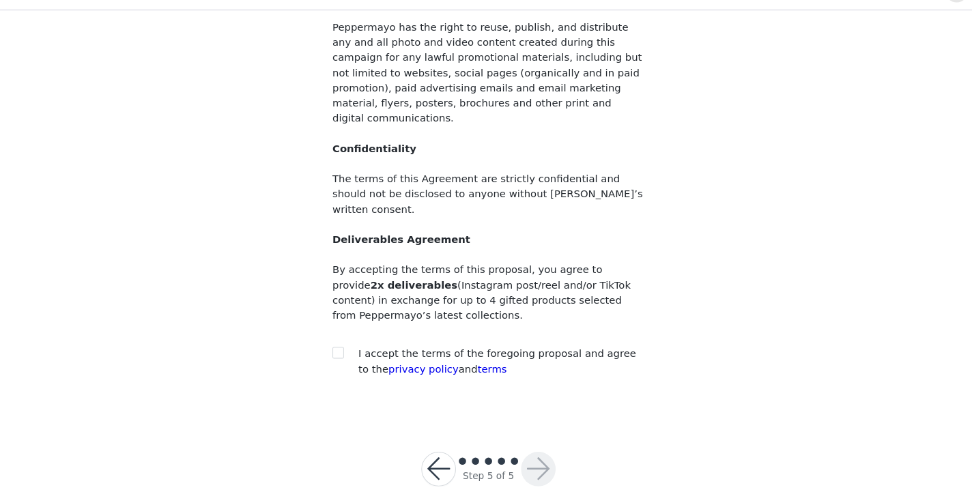
scroll to position [141, 0]
click at [339, 355] on input "checkbox" at bounding box center [344, 360] width 10 height 10
checkbox input "true"
click at [517, 454] on button "button" at bounding box center [533, 470] width 33 height 33
